Goal: Task Accomplishment & Management: Use online tool/utility

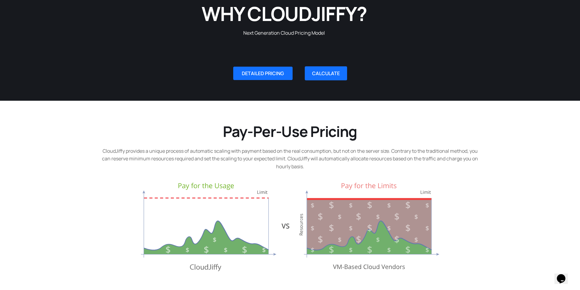
scroll to position [86, 0]
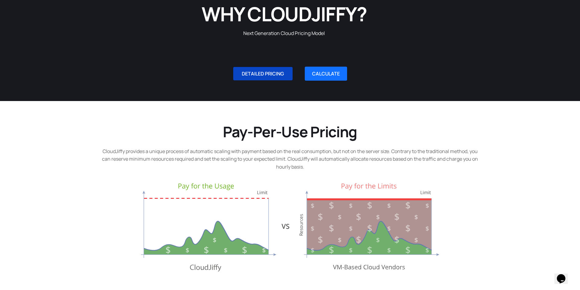
click at [264, 73] on span "DETAILED PRICING" at bounding box center [263, 73] width 42 height 5
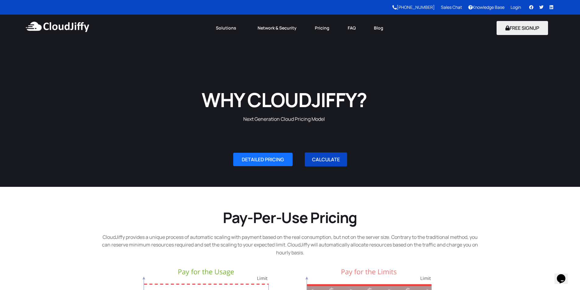
click at [329, 162] on link "CALCULATE" at bounding box center [326, 160] width 42 height 14
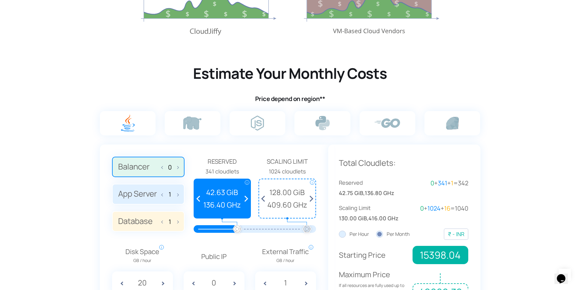
scroll to position [374, 0]
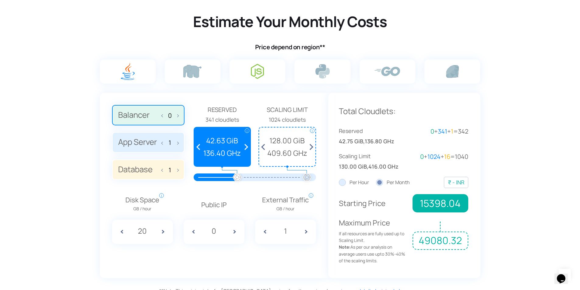
click at [262, 72] on img at bounding box center [257, 71] width 13 height 15
click at [0, 0] on input "radio" at bounding box center [0, 0] width 0 height 0
click at [262, 72] on img at bounding box center [257, 71] width 13 height 15
click at [0, 0] on input "radio" at bounding box center [0, 0] width 0 height 0
drag, startPoint x: 237, startPoint y: 179, endPoint x: 222, endPoint y: 180, distance: 15.6
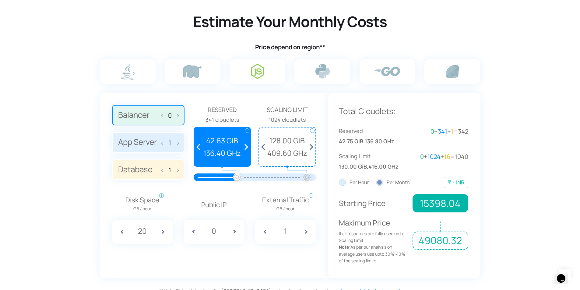
click at [222, 180] on div at bounding box center [255, 178] width 104 height 8
click at [121, 232] on span at bounding box center [119, 232] width 15 height 24
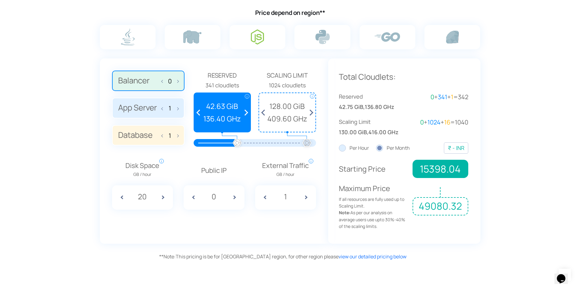
scroll to position [395, 0]
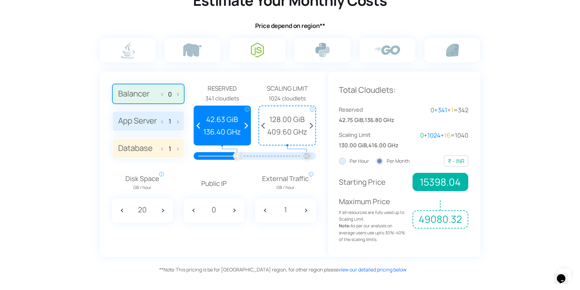
click at [255, 49] on img at bounding box center [257, 50] width 13 height 15
click at [0, 0] on input "radio" at bounding box center [0, 0] width 0 height 0
click at [162, 124] on span at bounding box center [164, 120] width 4 height 13
click at [0, 0] on input "App Server 1" at bounding box center [0, 0] width 0 height 0
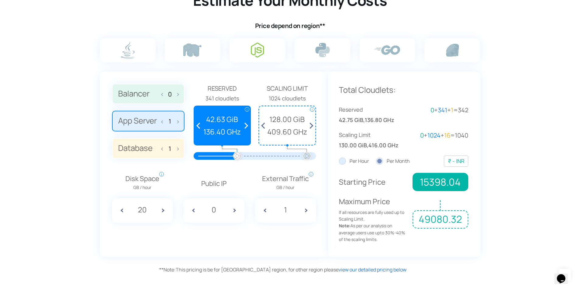
click at [163, 150] on span at bounding box center [164, 148] width 4 height 13
click at [0, 0] on input "Database 1" at bounding box center [0, 0] width 0 height 0
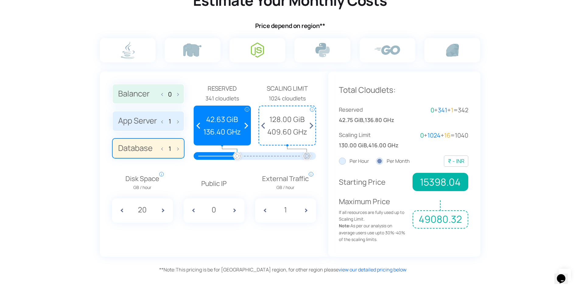
drag, startPoint x: 237, startPoint y: 156, endPoint x: 261, endPoint y: 155, distance: 23.4
click at [261, 155] on div at bounding box center [255, 156] width 104 height 8
click at [198, 124] on span at bounding box center [199, 125] width 11 height 39
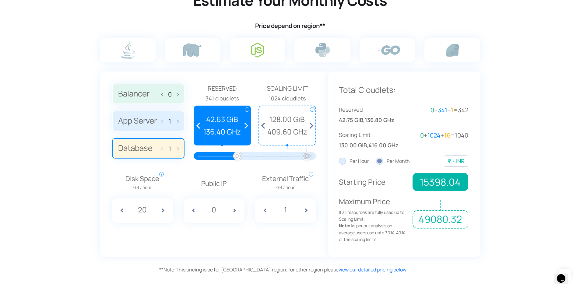
click at [198, 124] on span at bounding box center [199, 125] width 11 height 39
click at [265, 125] on span at bounding box center [264, 125] width 11 height 39
drag, startPoint x: 236, startPoint y: 154, endPoint x: 255, endPoint y: 156, distance: 19.6
click at [255, 156] on div at bounding box center [255, 156] width 104 height 8
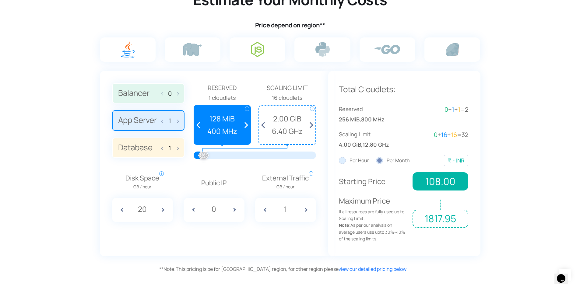
click at [255, 50] on img at bounding box center [257, 49] width 13 height 15
click at [0, 0] on input "radio" at bounding box center [0, 0] width 0 height 0
drag, startPoint x: 205, startPoint y: 155, endPoint x: 217, endPoint y: 155, distance: 12.2
click at [217, 155] on div at bounding box center [217, 155] width 13 height 13
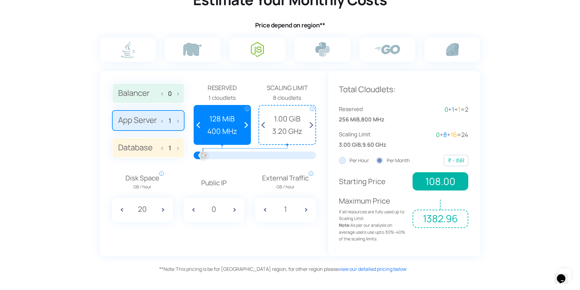
drag, startPoint x: 217, startPoint y: 155, endPoint x: 203, endPoint y: 159, distance: 14.6
click at [203, 159] on div at bounding box center [203, 155] width 13 height 13
click at [246, 125] on span at bounding box center [244, 125] width 11 height 39
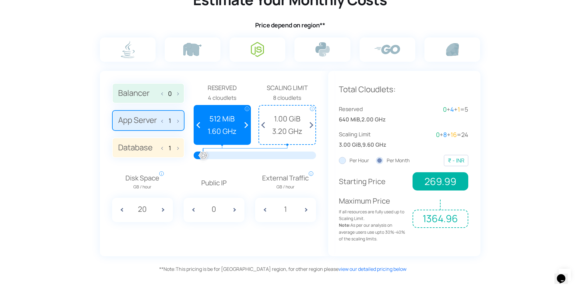
click at [199, 126] on span at bounding box center [199, 125] width 11 height 39
click at [122, 211] on span at bounding box center [119, 210] width 15 height 24
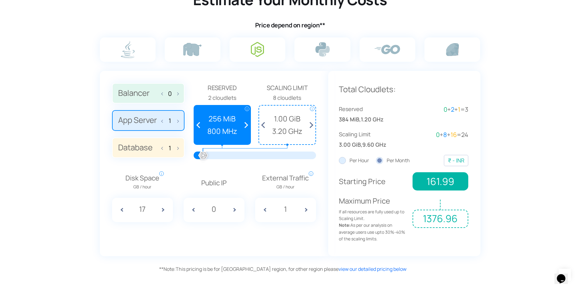
click at [122, 211] on span at bounding box center [119, 210] width 15 height 24
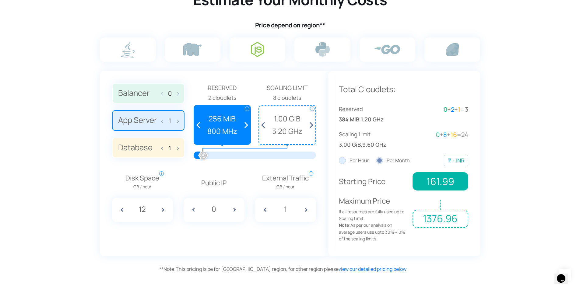
click at [122, 211] on span at bounding box center [119, 210] width 15 height 24
click at [163, 210] on span at bounding box center [165, 210] width 15 height 24
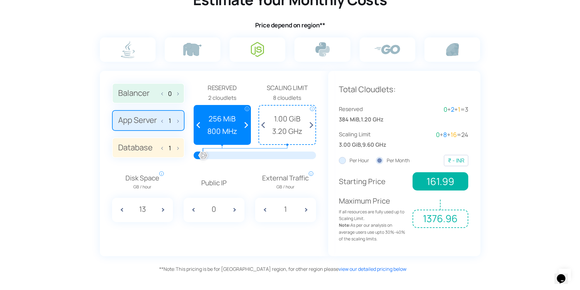
click at [163, 210] on span at bounding box center [165, 210] width 15 height 24
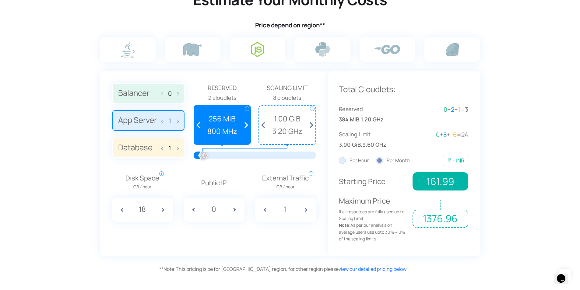
click at [163, 210] on span at bounding box center [165, 210] width 15 height 24
type input "20"
click at [286, 121] on span "1.00 GiB" at bounding box center [287, 119] width 50 height 12
click at [264, 125] on span at bounding box center [264, 125] width 11 height 39
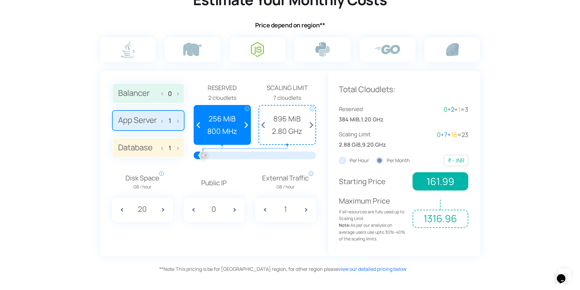
click at [311, 125] on span at bounding box center [309, 125] width 11 height 39
click at [264, 126] on span at bounding box center [264, 125] width 11 height 39
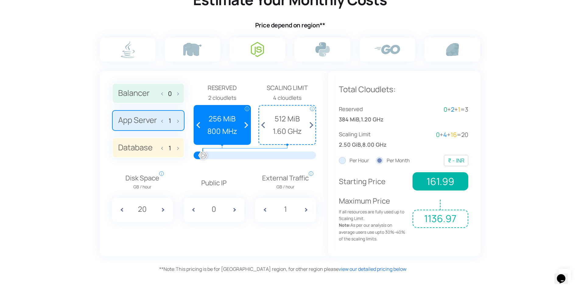
click at [264, 126] on span at bounding box center [264, 125] width 11 height 39
click at [314, 125] on span at bounding box center [309, 125] width 11 height 39
click at [459, 159] on div "₹ - INR" at bounding box center [456, 160] width 16 height 9
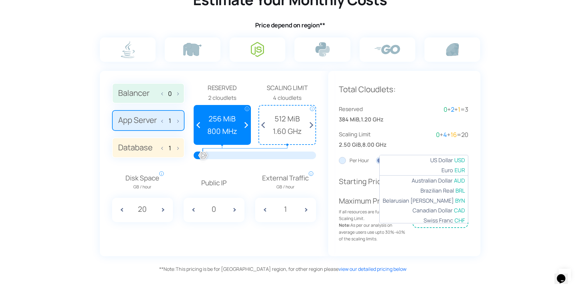
click at [493, 167] on section "Estimate Your Monthly Costs Price depend on region** 0 1 1 Reserved i i" at bounding box center [290, 121] width 580 height 309
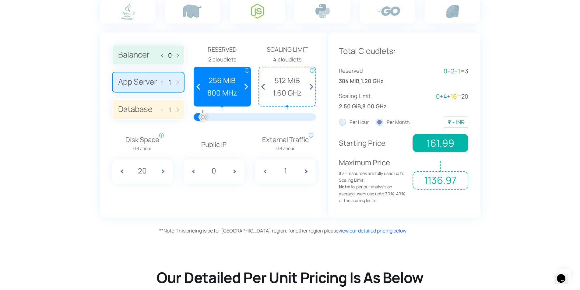
scroll to position [450, 0]
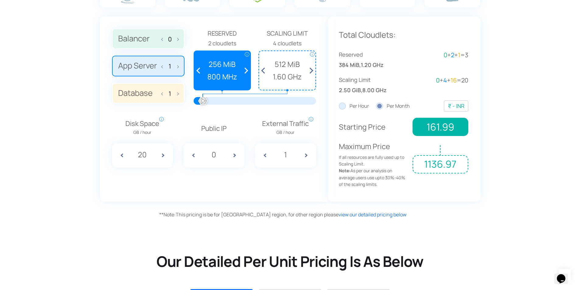
click at [340, 106] on label "Per Hour" at bounding box center [354, 106] width 30 height 8
click at [0, 0] on input "Per Hour" at bounding box center [0, 0] width 0 height 0
click at [377, 107] on label "Per Month" at bounding box center [393, 106] width 34 height 8
click at [0, 0] on input "Per Month" at bounding box center [0, 0] width 0 height 0
click at [162, 95] on span at bounding box center [164, 93] width 4 height 13
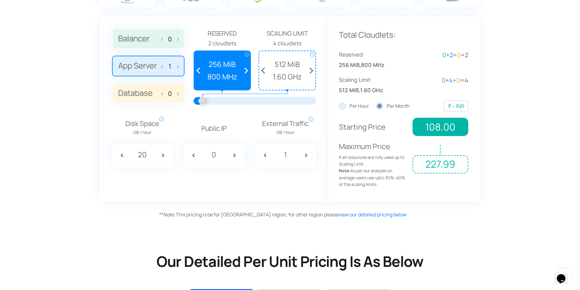
click at [178, 94] on span at bounding box center [176, 93] width 4 height 13
click at [163, 93] on span at bounding box center [164, 93] width 4 height 13
click at [244, 71] on span at bounding box center [244, 70] width 11 height 39
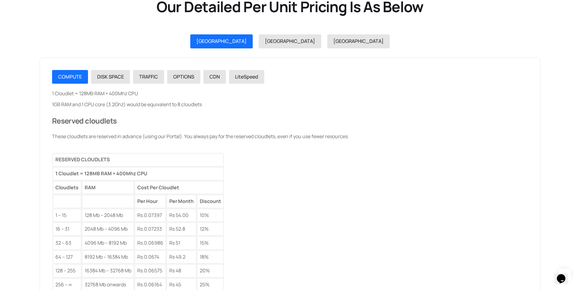
scroll to position [709, 0]
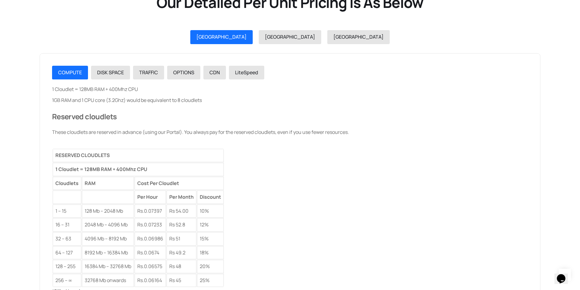
click at [78, 264] on td "128 – 255" at bounding box center [67, 266] width 29 height 13
click at [239, 199] on div "1 Cloudlet = 128MB RAM + 400Mhz CPU 1GB RAM and 1 CPU core (3.2Ghz) would be eq…" at bounding box center [290, 187] width 476 height 202
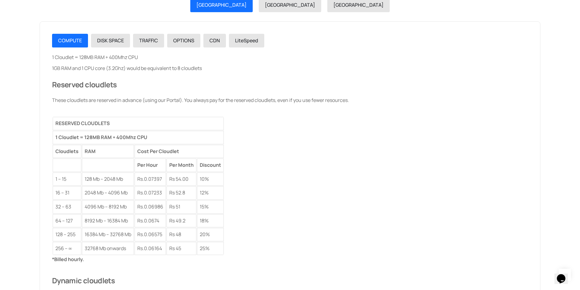
scroll to position [741, 0]
click at [110, 38] on span "DISK SPACE" at bounding box center [110, 40] width 27 height 7
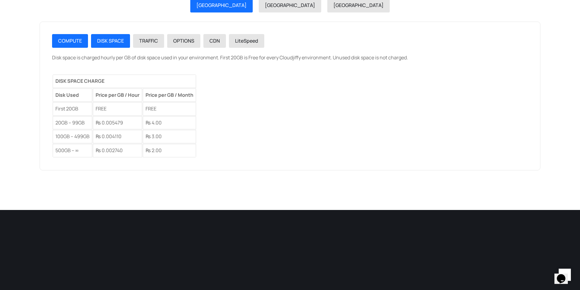
click at [74, 41] on span "COMPUTE" at bounding box center [70, 40] width 24 height 7
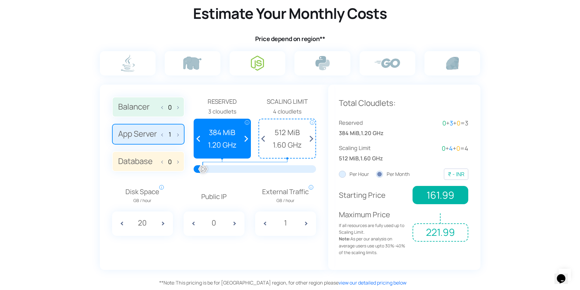
scroll to position [380, 0]
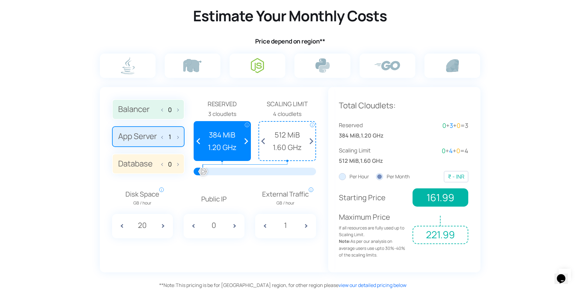
click at [199, 140] on span at bounding box center [199, 141] width 11 height 39
click at [278, 135] on span "512 MiB" at bounding box center [287, 135] width 50 height 12
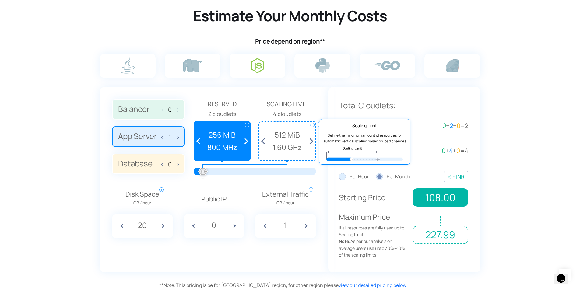
click at [311, 126] on span "i" at bounding box center [312, 125] width 5 height 5
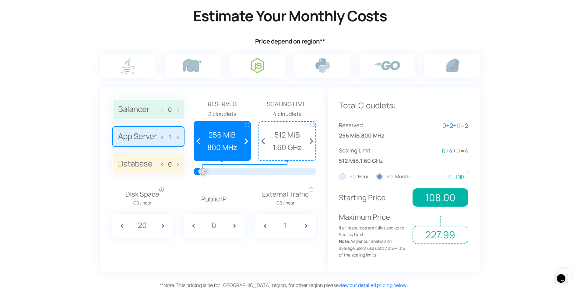
click at [178, 166] on span at bounding box center [176, 163] width 4 height 13
click at [163, 164] on span at bounding box center [164, 163] width 4 height 13
type input "0"
click at [245, 142] on span at bounding box center [244, 141] width 11 height 39
click at [341, 178] on label "Per Hour" at bounding box center [354, 177] width 30 height 8
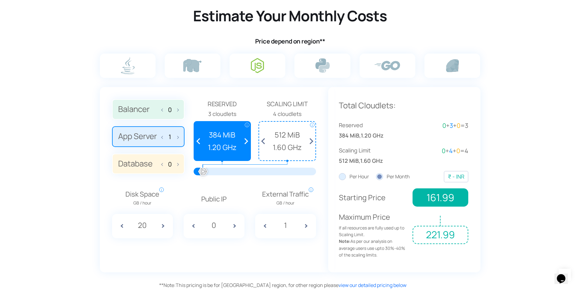
click at [0, 0] on input "Per Hour" at bounding box center [0, 0] width 0 height 0
click at [380, 177] on label "Per Month" at bounding box center [393, 177] width 34 height 8
click at [0, 0] on input "Per Month" at bounding box center [0, 0] width 0 height 0
click at [245, 142] on span at bounding box center [244, 141] width 11 height 39
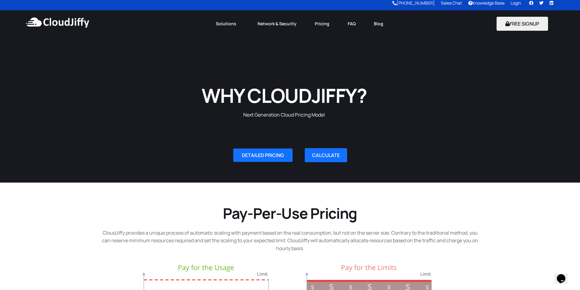
scroll to position [0, 0]
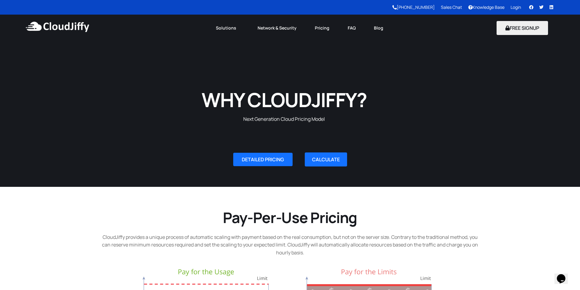
click at [512, 8] on link "Login" at bounding box center [516, 7] width 10 height 6
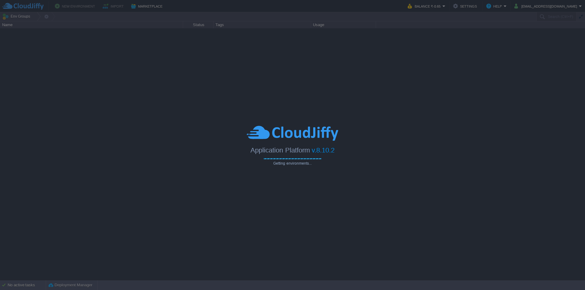
type input "Search (Ctrl+F)"
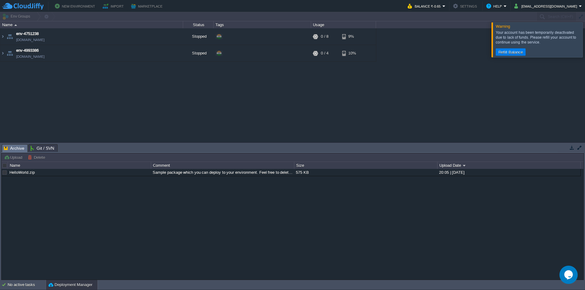
click at [584, 41] on div at bounding box center [592, 39] width 0 height 35
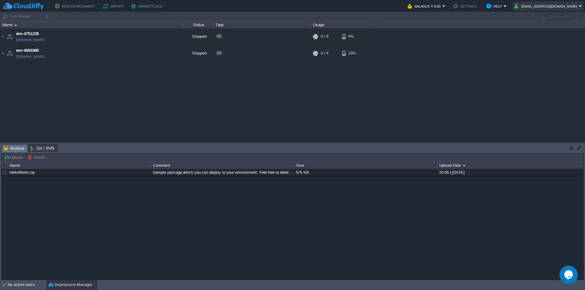
click at [562, 7] on button "tripboys555@gmail.com" at bounding box center [546, 5] width 65 height 7
click at [551, 33] on link "Sign out" at bounding box center [554, 32] width 55 height 7
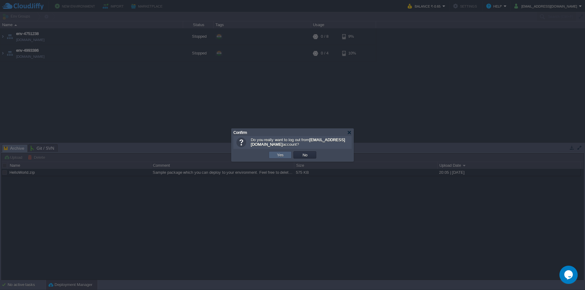
click at [287, 155] on td "Yes" at bounding box center [280, 154] width 23 height 7
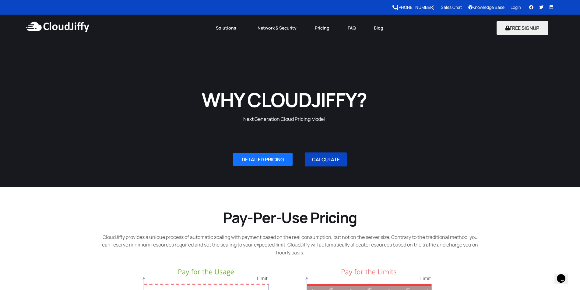
click at [328, 156] on link "CALCULATE" at bounding box center [326, 160] width 42 height 14
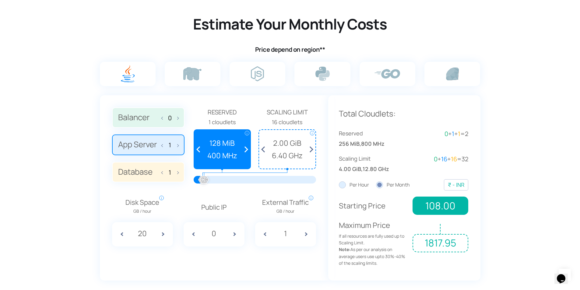
scroll to position [374, 0]
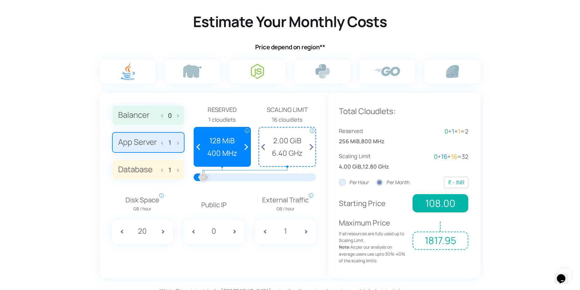
click at [266, 82] on label at bounding box center [258, 71] width 56 height 24
click at [0, 0] on input "radio" at bounding box center [0, 0] width 0 height 0
click at [256, 75] on img at bounding box center [257, 71] width 13 height 15
click at [0, 0] on input "radio" at bounding box center [0, 0] width 0 height 0
click at [199, 76] on img at bounding box center [192, 71] width 18 height 13
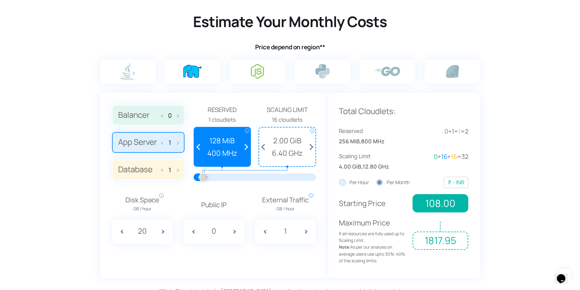
click at [0, 0] on input "radio" at bounding box center [0, 0] width 0 height 0
click at [256, 76] on img at bounding box center [257, 71] width 13 height 15
click at [0, 0] on input "radio" at bounding box center [0, 0] width 0 height 0
click at [324, 73] on img at bounding box center [322, 71] width 14 height 14
click at [0, 0] on input "radio" at bounding box center [0, 0] width 0 height 0
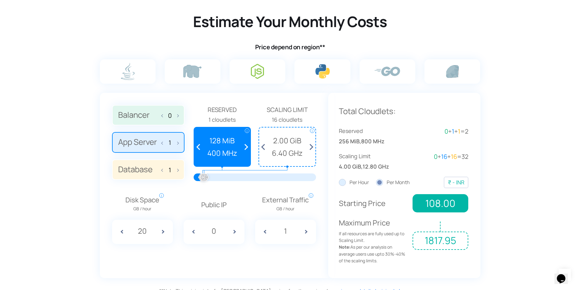
click at [269, 68] on label at bounding box center [258, 71] width 56 height 24
click at [0, 0] on input "radio" at bounding box center [0, 0] width 0 height 0
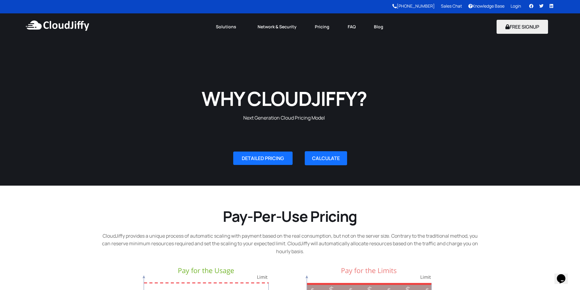
scroll to position [0, 0]
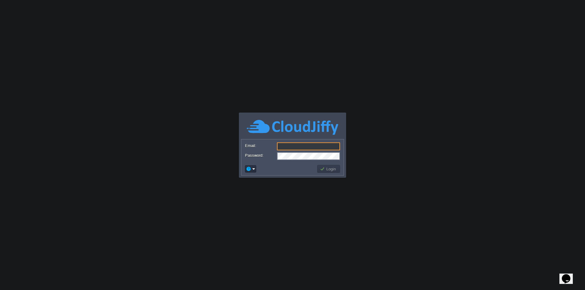
click at [296, 146] on input "Email:" at bounding box center [308, 146] width 63 height 8
click at [284, 121] on img at bounding box center [292, 127] width 91 height 17
click at [291, 147] on input "Email:" at bounding box center [308, 146] width 63 height 8
paste input "[EMAIL_ADDRESS][DOMAIN_NAME]"
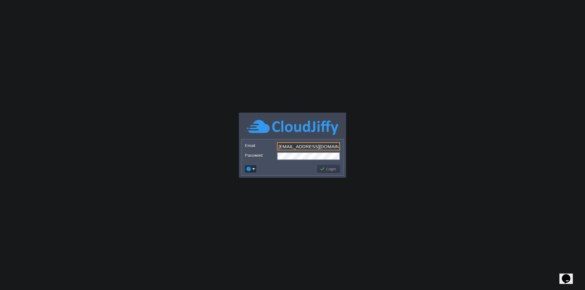
type input "[EMAIL_ADDRESS][DOMAIN_NAME]"
click at [274, 157] on label "Password:" at bounding box center [260, 155] width 31 height 6
click at [326, 170] on button "Login" at bounding box center [329, 168] width 18 height 5
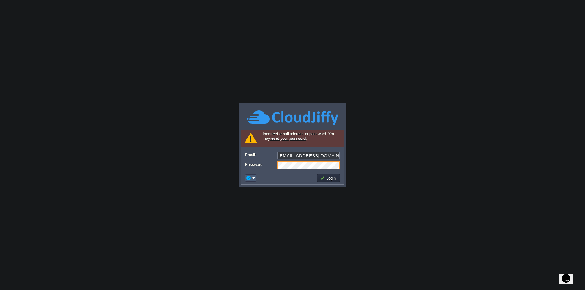
click at [251, 177] on em at bounding box center [250, 177] width 9 height 5
click at [258, 200] on span "Signup" at bounding box center [260, 201] width 12 height 5
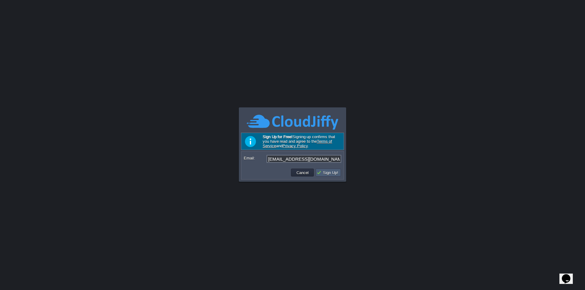
click at [328, 170] on td "Sign Up!" at bounding box center [327, 173] width 25 height 8
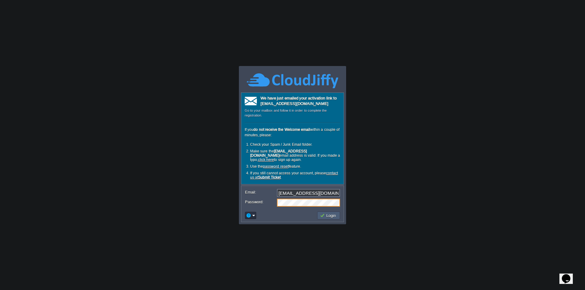
click at [326, 218] on td "Login" at bounding box center [328, 216] width 23 height 8
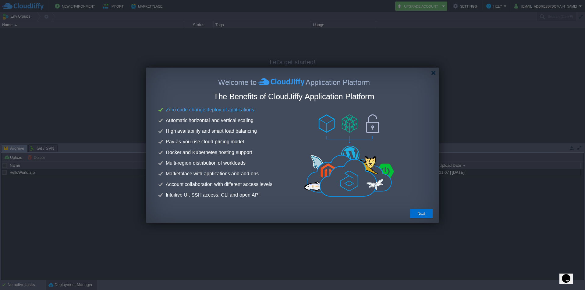
click at [418, 215] on button "Next" at bounding box center [421, 214] width 8 height 6
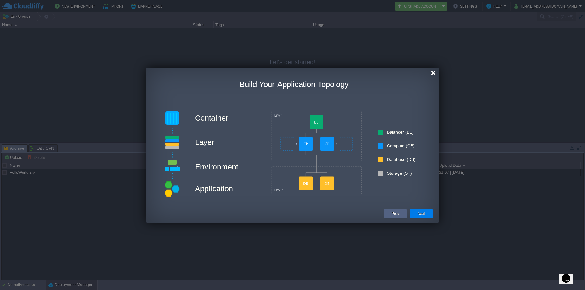
click at [432, 71] on div at bounding box center [433, 73] width 5 height 5
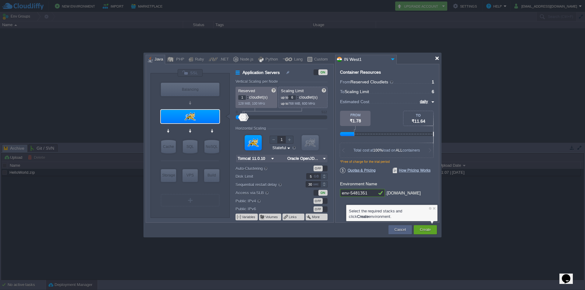
click at [435, 58] on div at bounding box center [436, 58] width 5 height 5
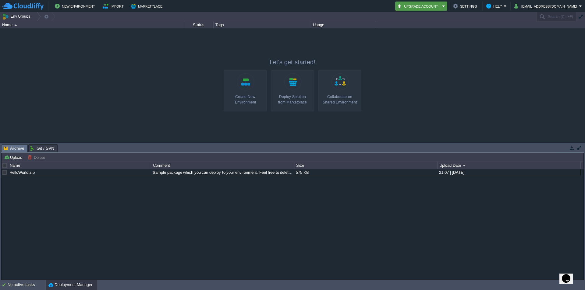
click at [436, 5] on button "Upgrade Account" at bounding box center [418, 5] width 43 height 7
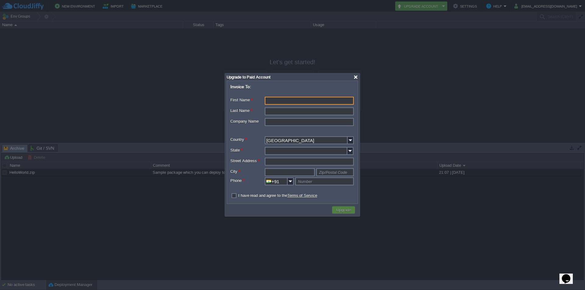
click at [354, 77] on div at bounding box center [355, 77] width 5 height 5
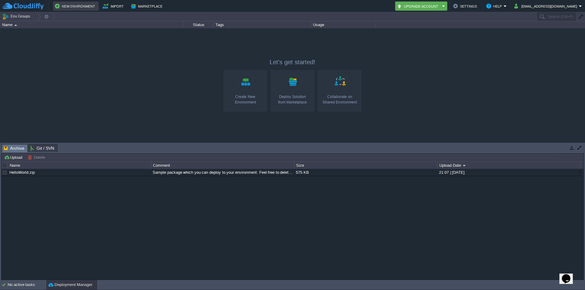
click at [71, 5] on button "New Environment" at bounding box center [76, 5] width 42 height 7
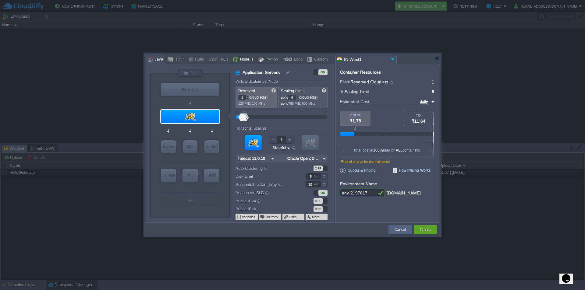
click at [243, 56] on div "Node.js" at bounding box center [245, 59] width 15 height 9
type input "Application Servers"
type input "4"
type input "8"
type input "Node.js 24.5.0 LTS"
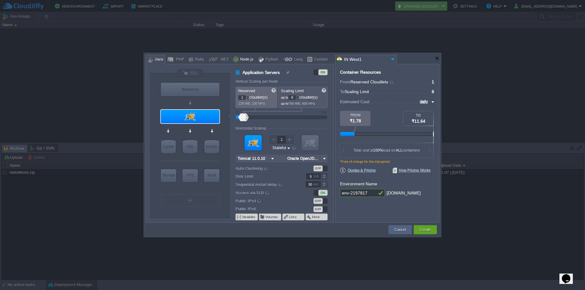
type input "24.5.0-pm2"
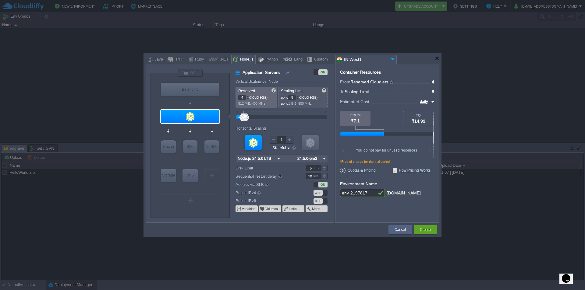
type input "1"
type input "4"
type input "6"
type input "7"
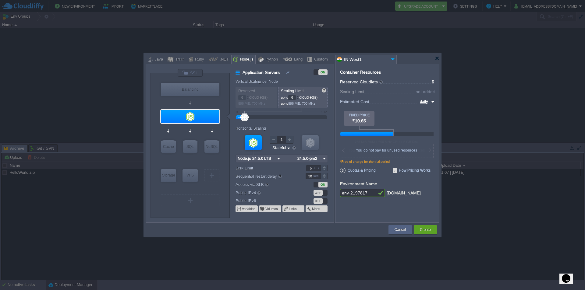
type input "7"
type input "8"
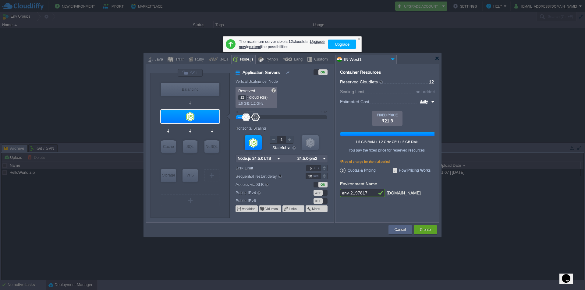
drag, startPoint x: 245, startPoint y: 118, endPoint x: 256, endPoint y: 118, distance: 11.3
click at [256, 118] on div at bounding box center [255, 118] width 9 height 8
click at [249, 118] on div at bounding box center [248, 118] width 9 height 8
type input "0"
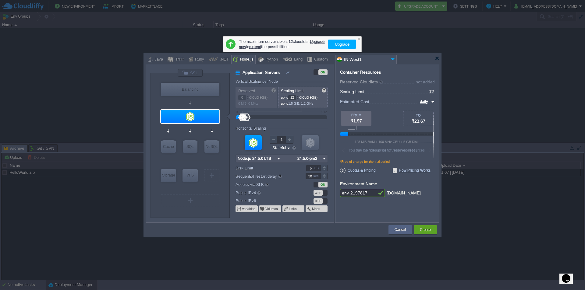
drag, startPoint x: 244, startPoint y: 118, endPoint x: 237, endPoint y: 118, distance: 7.0
click at [242, 118] on div at bounding box center [281, 117] width 78 height 7
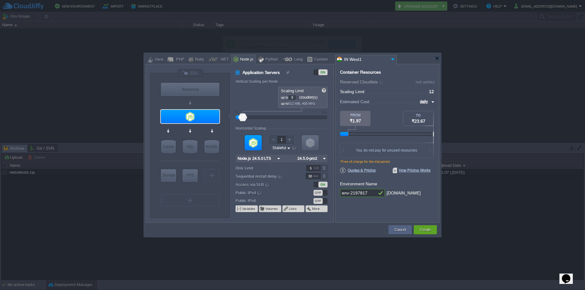
type input "4"
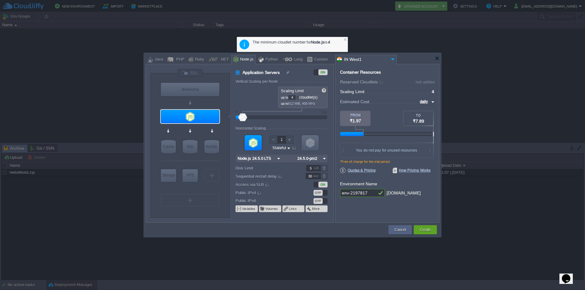
drag, startPoint x: 248, startPoint y: 117, endPoint x: 240, endPoint y: 119, distance: 7.5
click at [240, 119] on div at bounding box center [242, 118] width 9 height 8
click at [432, 101] on img at bounding box center [431, 101] width 5 height 7
click at [428, 110] on div "monthly" at bounding box center [423, 108] width 21 height 7
type input "monthly"
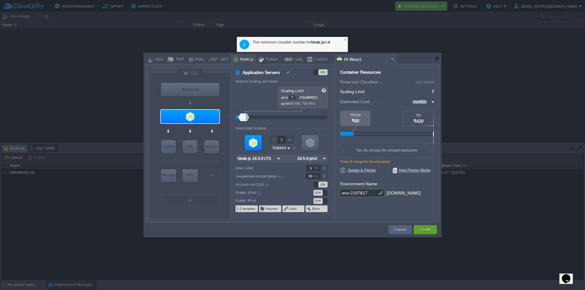
type input "8"
click at [245, 117] on div at bounding box center [244, 118] width 9 height 8
drag, startPoint x: 239, startPoint y: 117, endPoint x: 244, endPoint y: 117, distance: 5.2
click at [244, 117] on div at bounding box center [242, 118] width 9 height 8
click at [248, 97] on div at bounding box center [247, 96] width 3 height 2
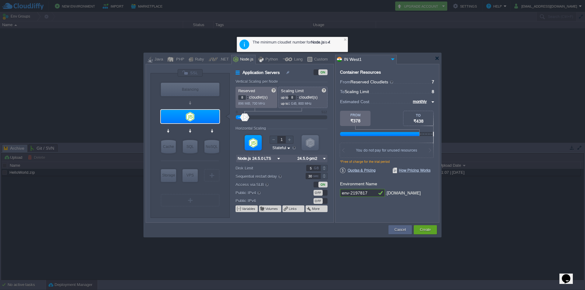
click at [248, 97] on div at bounding box center [247, 96] width 3 height 2
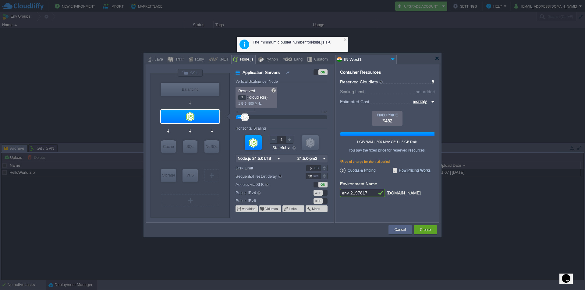
click at [248, 99] on div at bounding box center [247, 99] width 3 height 2
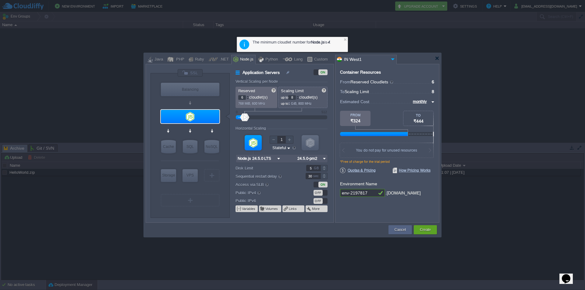
click at [247, 98] on div at bounding box center [247, 99] width 3 height 2
type input "4"
click at [247, 98] on div at bounding box center [247, 99] width 3 height 2
click at [299, 97] on div at bounding box center [297, 97] width 3 height 0
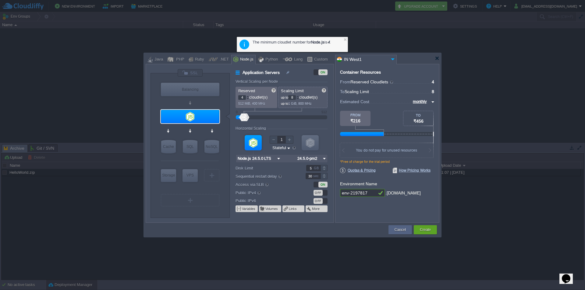
click at [299, 97] on div at bounding box center [297, 97] width 3 height 0
type input "4"
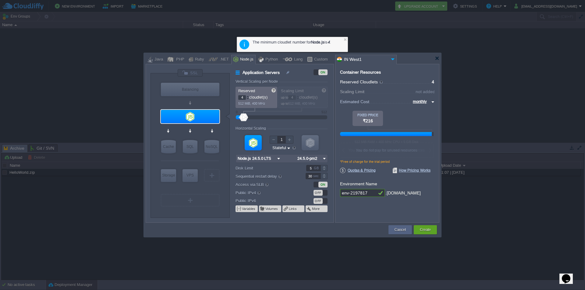
type input "5"
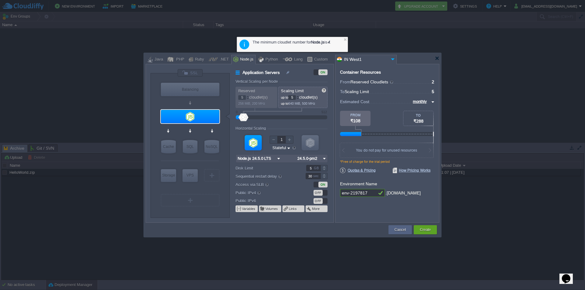
type input "6"
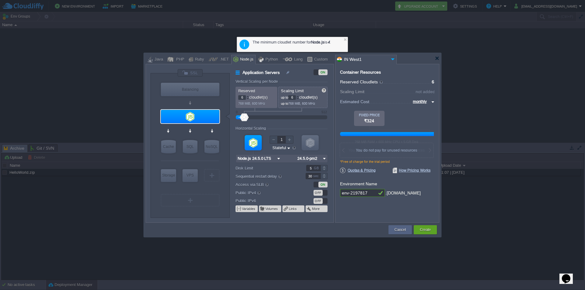
type input "7"
type input "8"
type input "9"
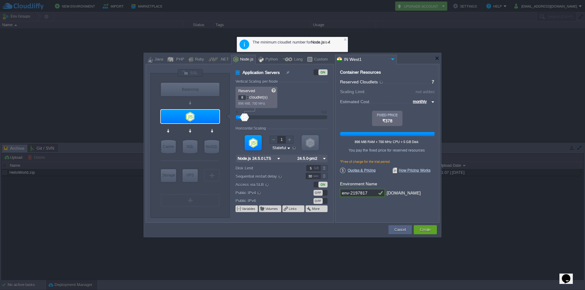
type input "9"
type input "12"
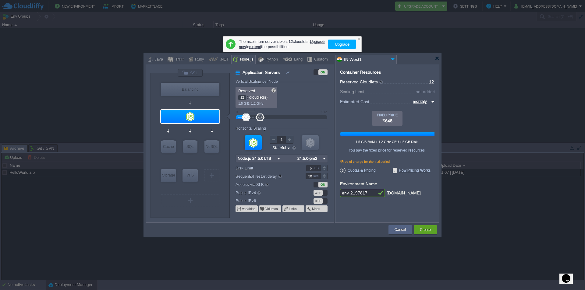
drag, startPoint x: 244, startPoint y: 117, endPoint x: 260, endPoint y: 118, distance: 15.3
click at [260, 118] on div at bounding box center [259, 118] width 9 height 8
drag, startPoint x: 243, startPoint y: 115, endPoint x: 280, endPoint y: 121, distance: 37.6
click at [280, 121] on form "Vertical Scaling per Node Reserved 12 cloudlet(s) 1.5 GiB, 1.2 GHz Scaling Limi…" at bounding box center [284, 150] width 98 height 143
type input "4"
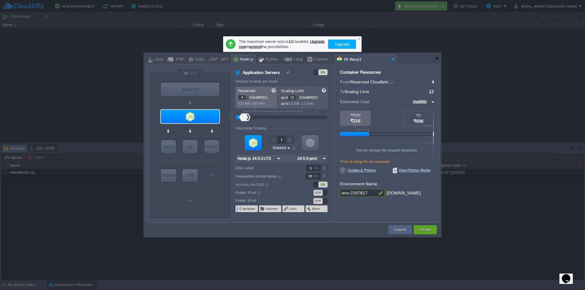
drag, startPoint x: 247, startPoint y: 117, endPoint x: 244, endPoint y: 117, distance: 3.7
click at [244, 117] on div at bounding box center [281, 117] width 78 height 7
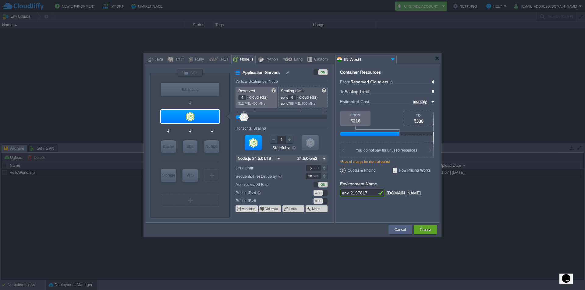
drag, startPoint x: 249, startPoint y: 117, endPoint x: 244, endPoint y: 118, distance: 5.0
click at [244, 118] on div at bounding box center [244, 118] width 9 height 8
click at [299, 98] on div at bounding box center [297, 99] width 3 height 2
type input "4"
click at [299, 98] on div at bounding box center [297, 99] width 3 height 2
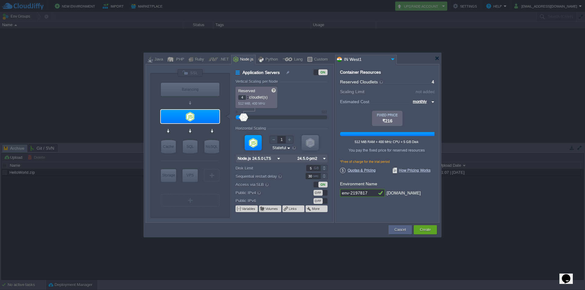
click at [294, 82] on div "Vertical Scaling per Node" at bounding box center [281, 81] width 92 height 5
click at [323, 167] on div at bounding box center [323, 166] width 7 height 3
type input "5"
click at [324, 169] on div at bounding box center [323, 169] width 7 height 3
click at [328, 127] on form "Vertical Scaling per Node Reserved 4 cloudlet(s) 512 MiB, 400 MHz Scaling Limit…" at bounding box center [284, 150] width 98 height 143
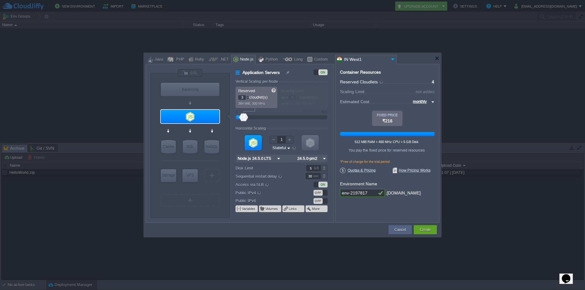
click at [247, 98] on div at bounding box center [247, 99] width 3 height 2
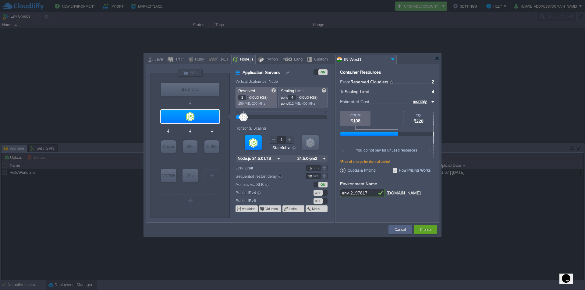
click at [247, 98] on div at bounding box center [247, 99] width 3 height 2
type input "3"
click at [247, 96] on div at bounding box center [247, 96] width 3 height 2
click at [298, 99] on div at bounding box center [297, 99] width 3 height 2
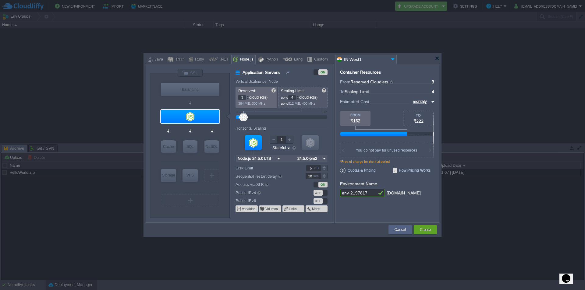
click at [298, 99] on div at bounding box center [297, 99] width 3 height 2
